Goal: Task Accomplishment & Management: Manage account settings

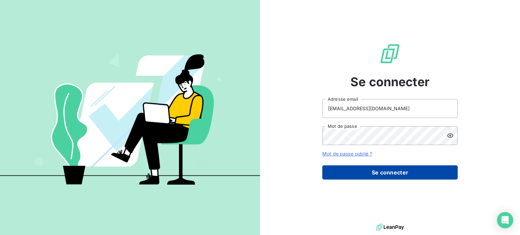
click at [390, 173] on button "Se connecter" at bounding box center [389, 173] width 135 height 14
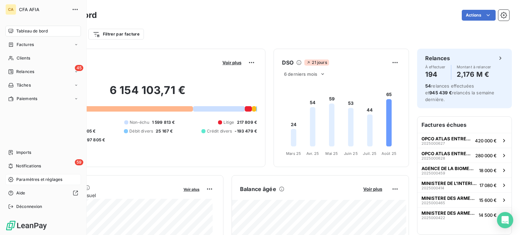
click at [29, 180] on span "Paramètres et réglages" at bounding box center [39, 180] width 46 height 6
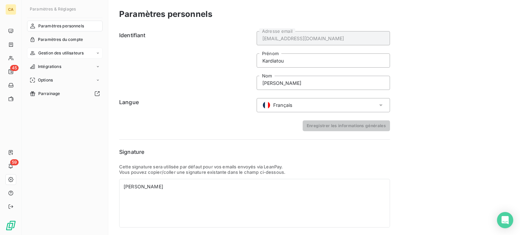
click at [99, 52] on icon at bounding box center [98, 52] width 2 height 1
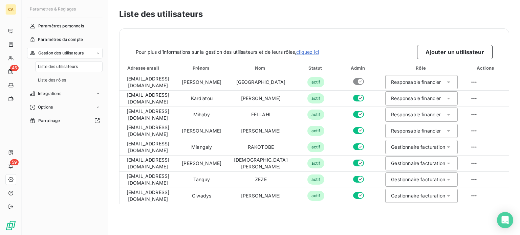
click at [98, 53] on icon at bounding box center [98, 53] width 4 height 4
click at [66, 38] on span "Paramètres du compte" at bounding box center [60, 40] width 45 height 6
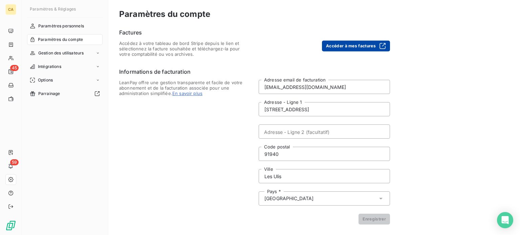
click at [349, 46] on button "Accéder à mes factures" at bounding box center [356, 46] width 68 height 11
